Goal: Task Accomplishment & Management: Use online tool/utility

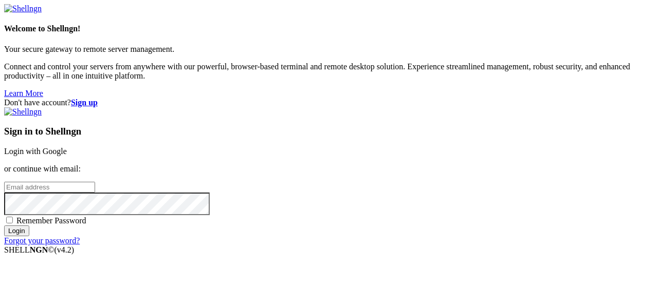
click at [386, 107] on div "Sign in to Shellngn Login with Google or continue with email: Remember Password…" at bounding box center [329, 176] width 650 height 138
click at [67, 147] on link "Login with Google" at bounding box center [35, 151] width 63 height 9
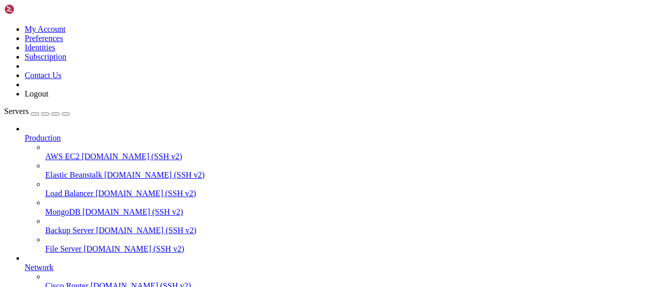
scroll to position [209, 0]
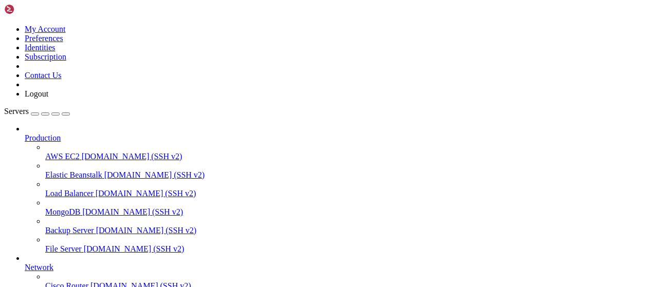
type input "/root/bybsa"
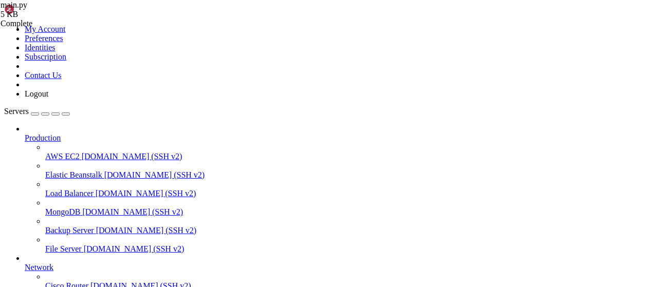
drag, startPoint x: 220, startPoint y: 63, endPoint x: 141, endPoint y: 65, distance: 78.2
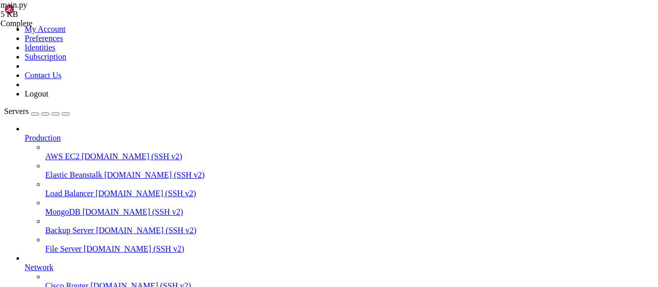
scroll to position [0, 0]
drag, startPoint x: 354, startPoint y: 209, endPoint x: 141, endPoint y: 182, distance: 215.1
drag, startPoint x: 412, startPoint y: 197, endPoint x: 152, endPoint y: 127, distance: 269.2
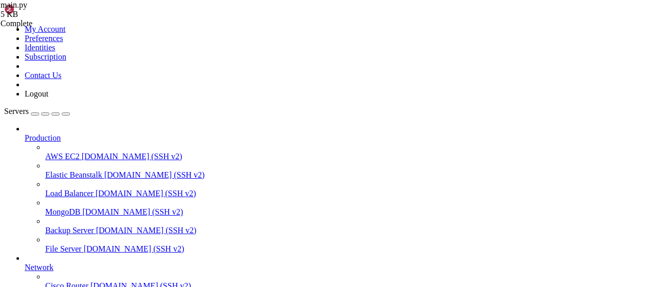
type textarea "@app.route('/visit') async def visit():"
paste textarea """")"
type textarea """")"
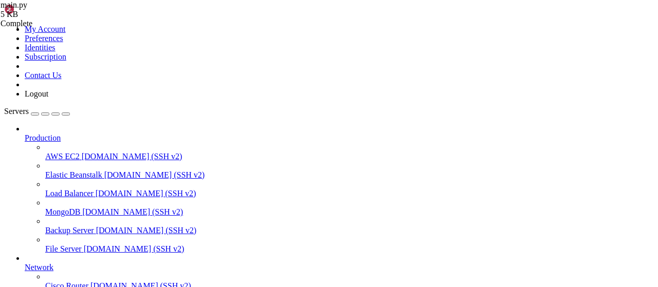
drag, startPoint x: 148, startPoint y: 670, endPoint x: 123, endPoint y: 871, distance: 202.5
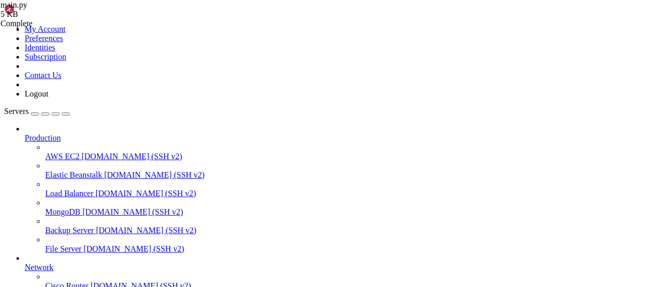
scroll to position [421, 0]
